Goal: Use online tool/utility: Utilize a website feature to perform a specific function

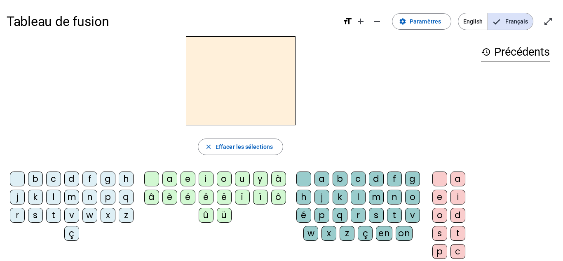
click at [526, 131] on div "history Précédents" at bounding box center [515, 162] width 82 height 252
click at [61, 214] on div "t" at bounding box center [53, 215] width 15 height 15
click at [189, 178] on div "e" at bounding box center [187, 178] width 15 height 15
click at [61, 215] on div "t" at bounding box center [53, 215] width 15 height 15
click at [79, 179] on div "d" at bounding box center [71, 178] width 15 height 15
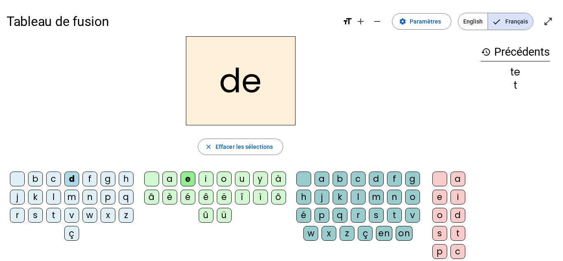
click at [79, 198] on div "m" at bounding box center [71, 196] width 15 height 15
click at [185, 181] on div "e" at bounding box center [187, 178] width 15 height 15
click at [172, 180] on div "a" at bounding box center [169, 178] width 15 height 15
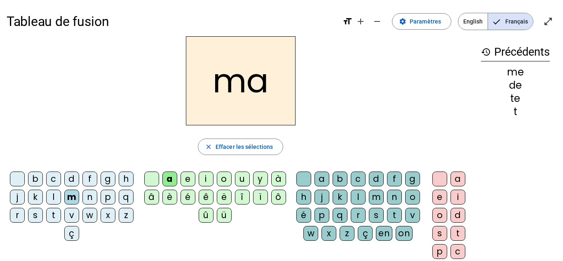
click at [365, 198] on div "l" at bounding box center [357, 196] width 15 height 15
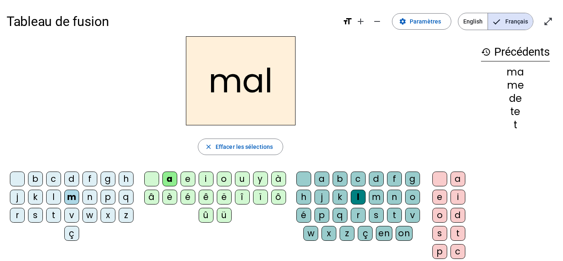
click at [208, 180] on div "i" at bounding box center [206, 178] width 15 height 15
